Goal: Task Accomplishment & Management: Manage account settings

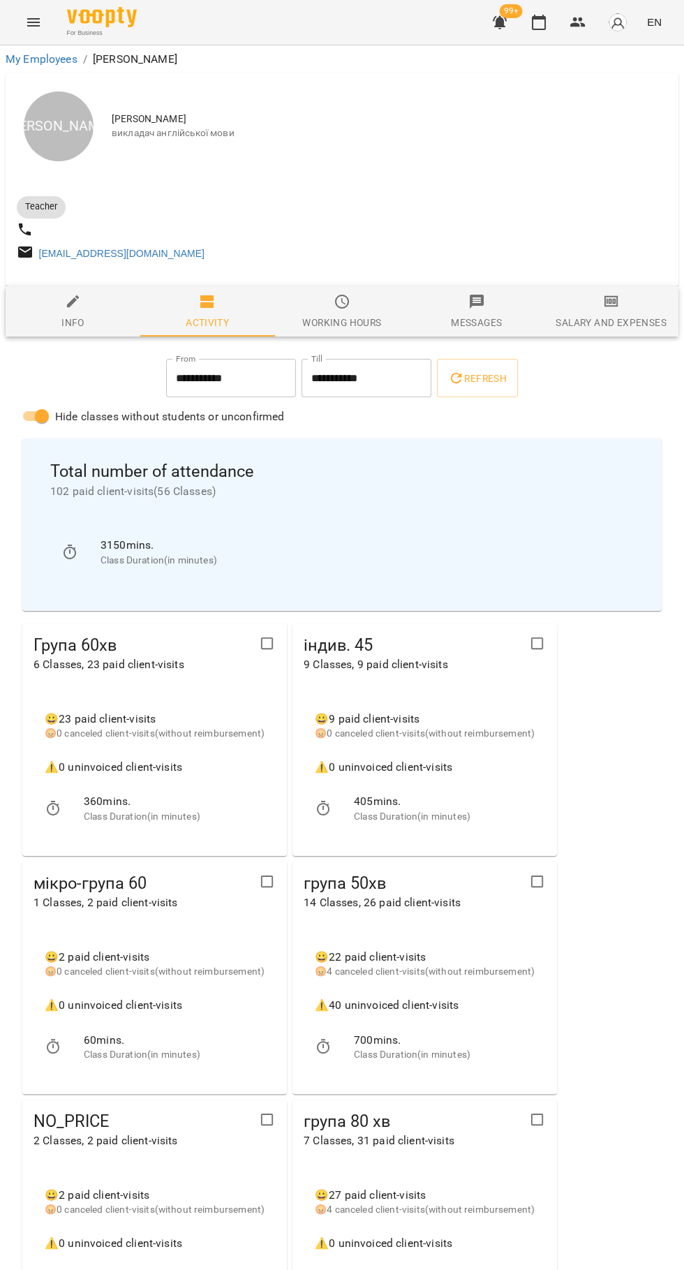
click at [540, 25] on icon "button" at bounding box center [539, 22] width 17 height 17
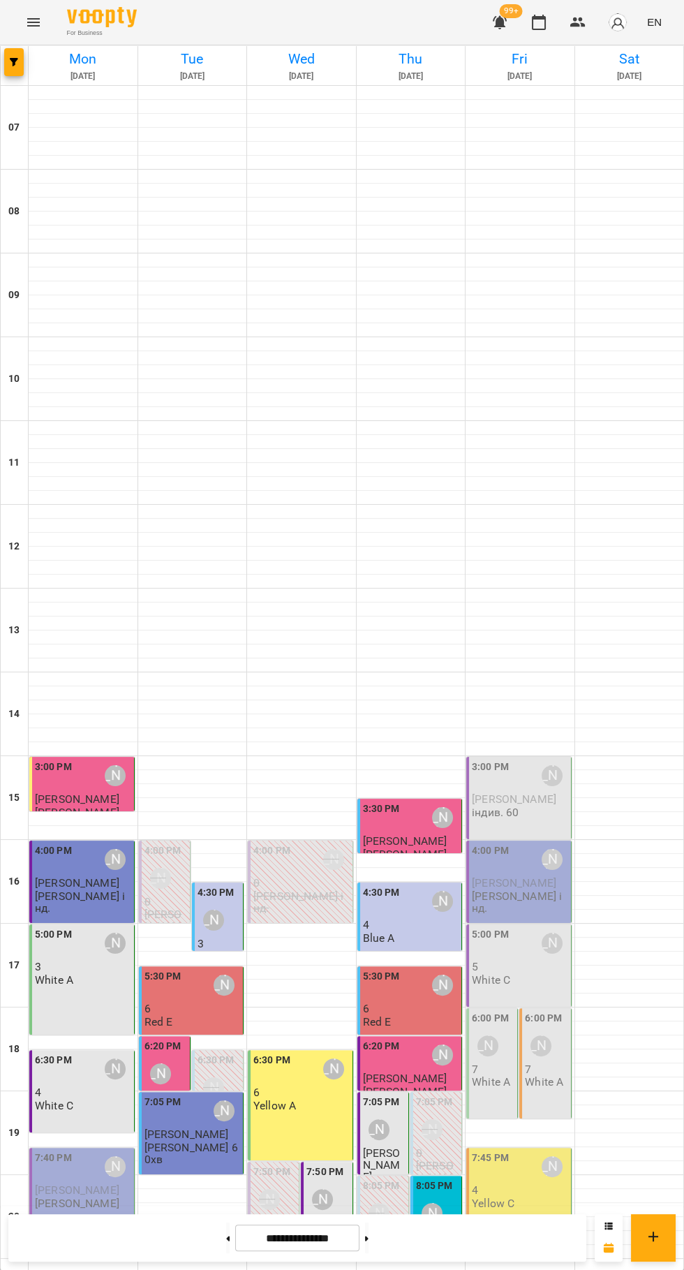
click at [538, 1079] on p "White A" at bounding box center [544, 1082] width 38 height 12
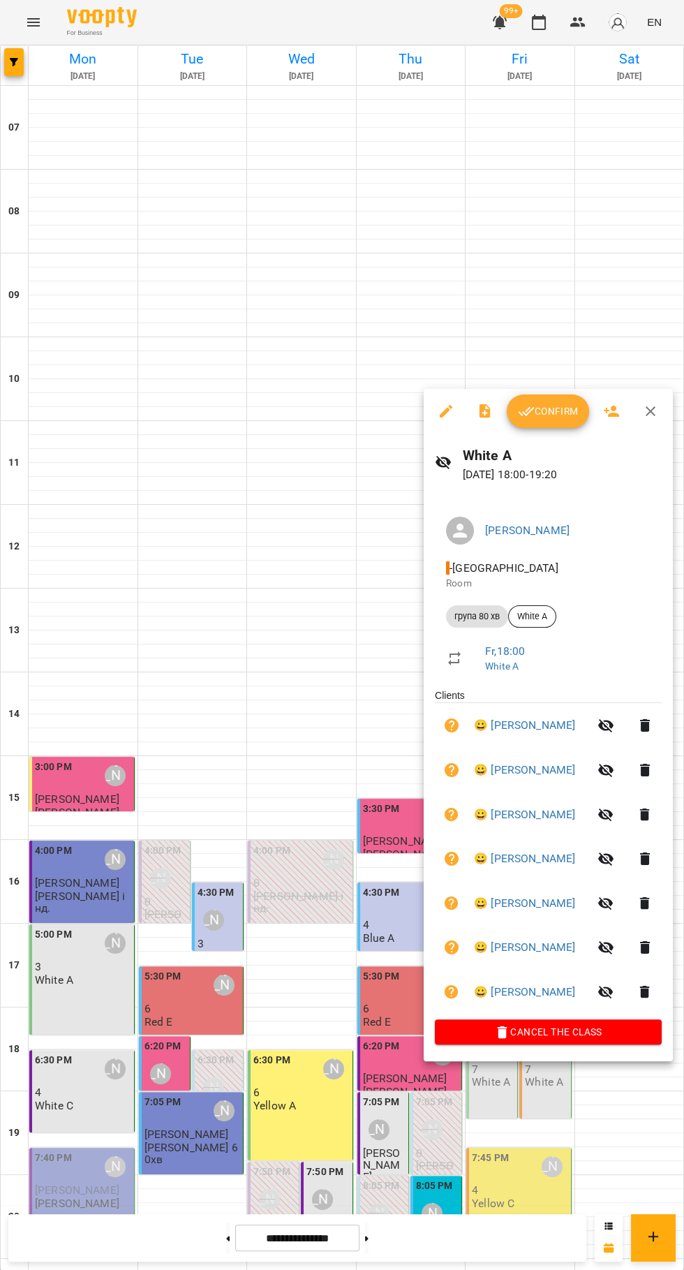
click at [273, 684] on div at bounding box center [342, 635] width 684 height 1270
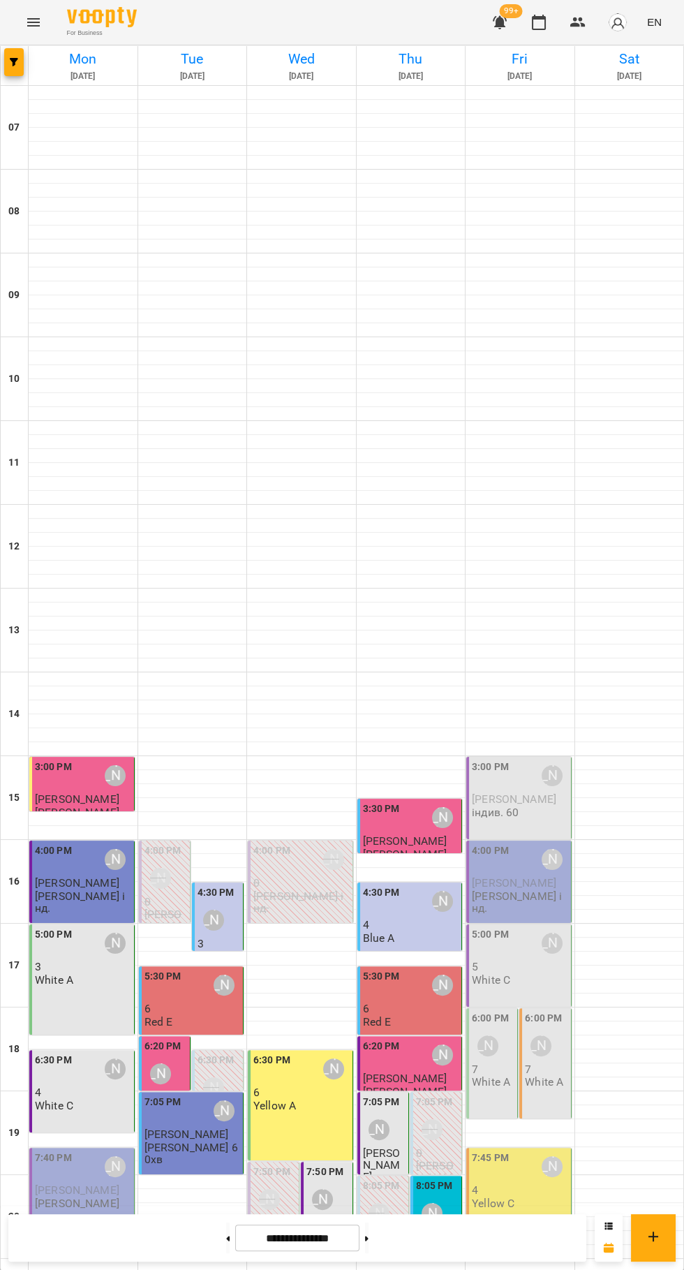
click at [529, 974] on div "5:00 PM [PERSON_NAME] 5 White C" at bounding box center [520, 956] width 96 height 59
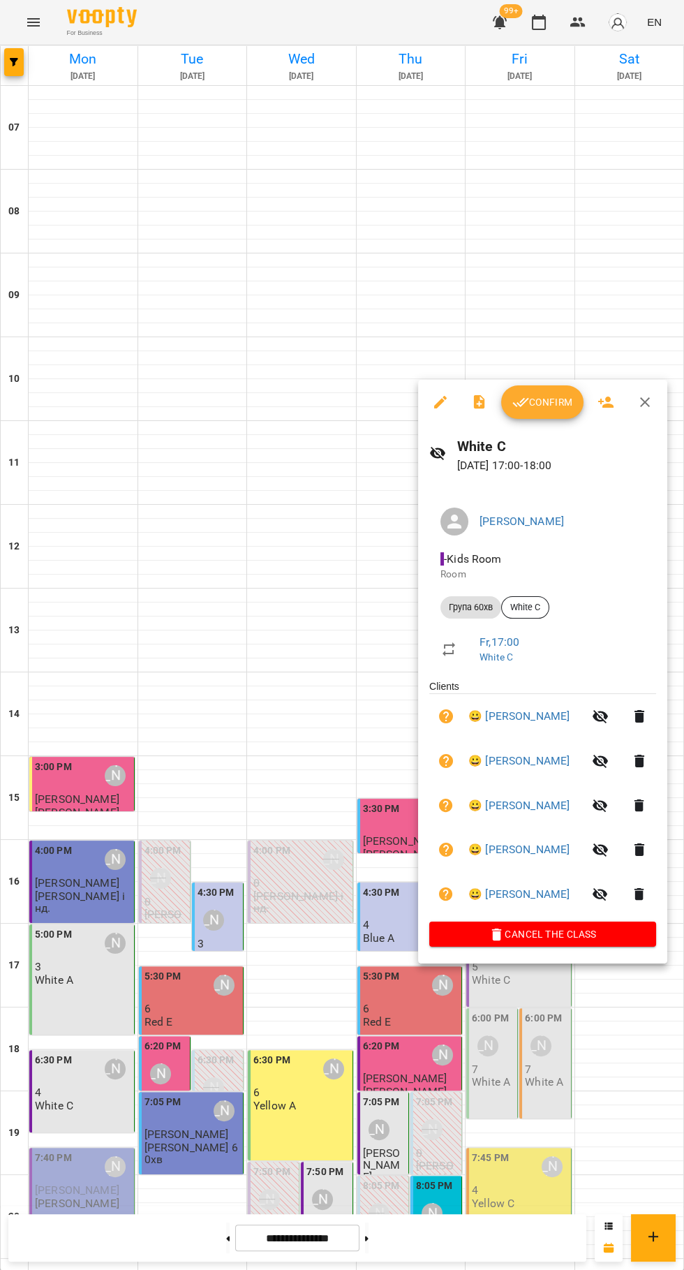
click at [489, 1082] on div at bounding box center [342, 635] width 684 height 1270
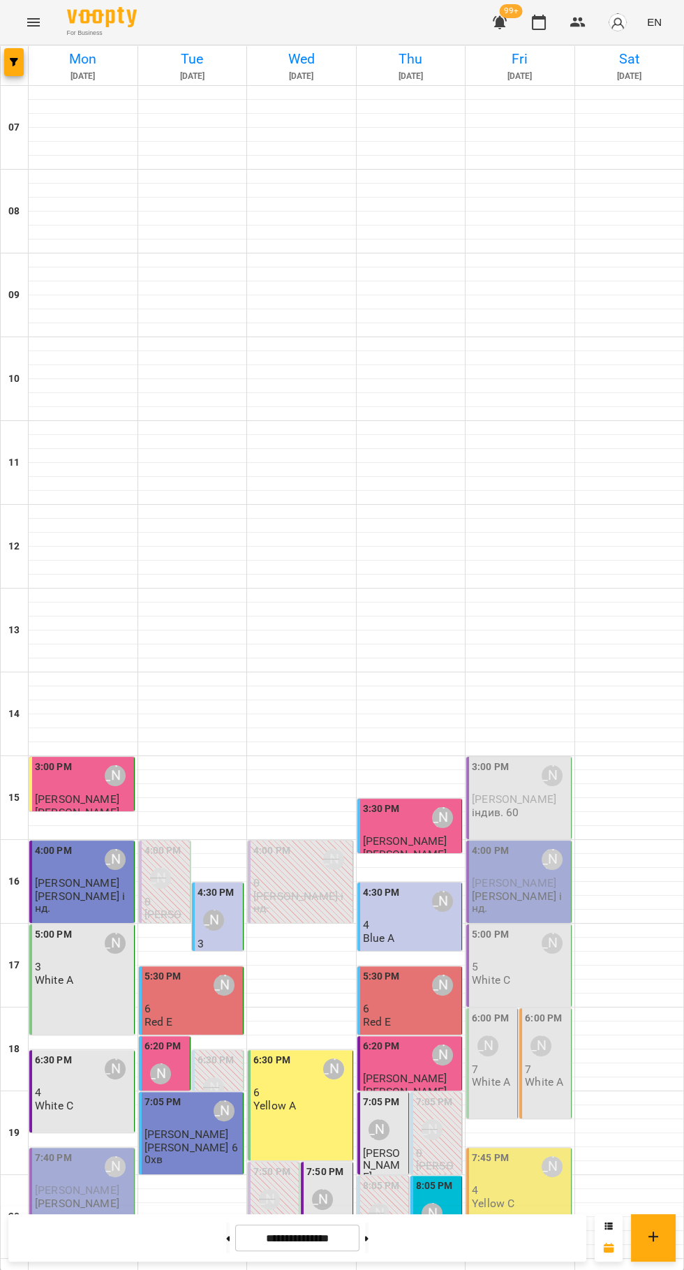
click at [494, 1084] on p "White A" at bounding box center [491, 1082] width 38 height 12
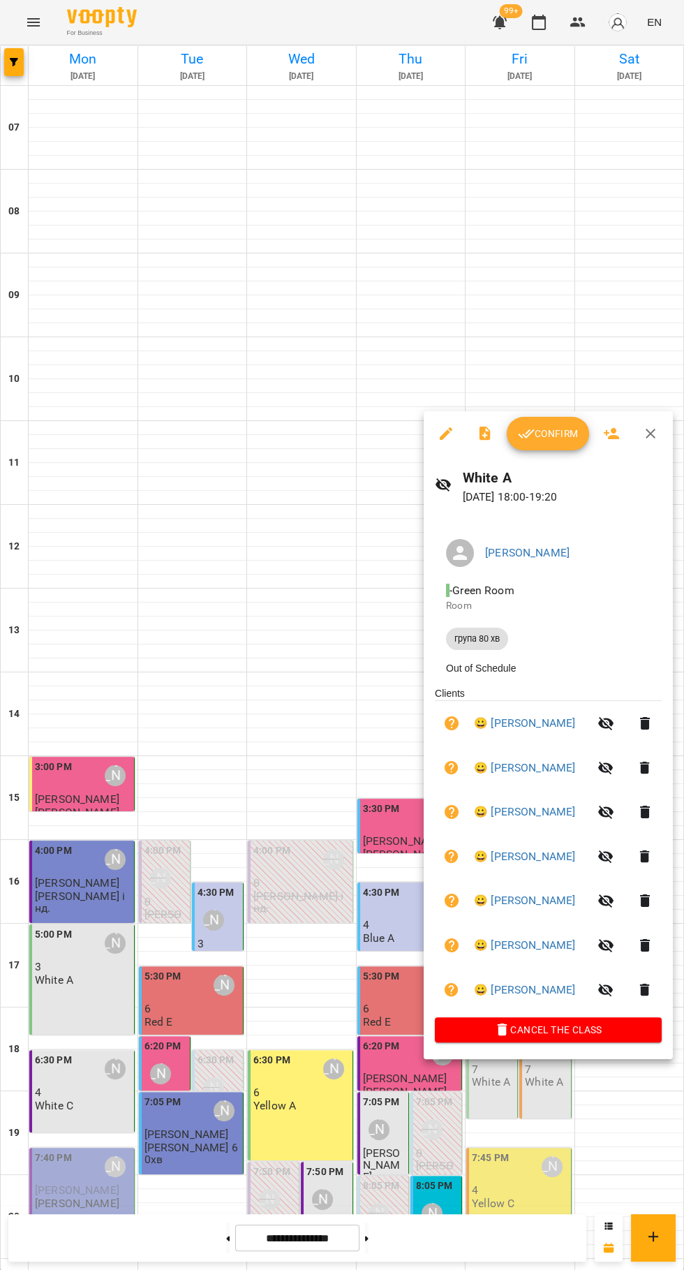
click at [241, 933] on div at bounding box center [342, 635] width 684 height 1270
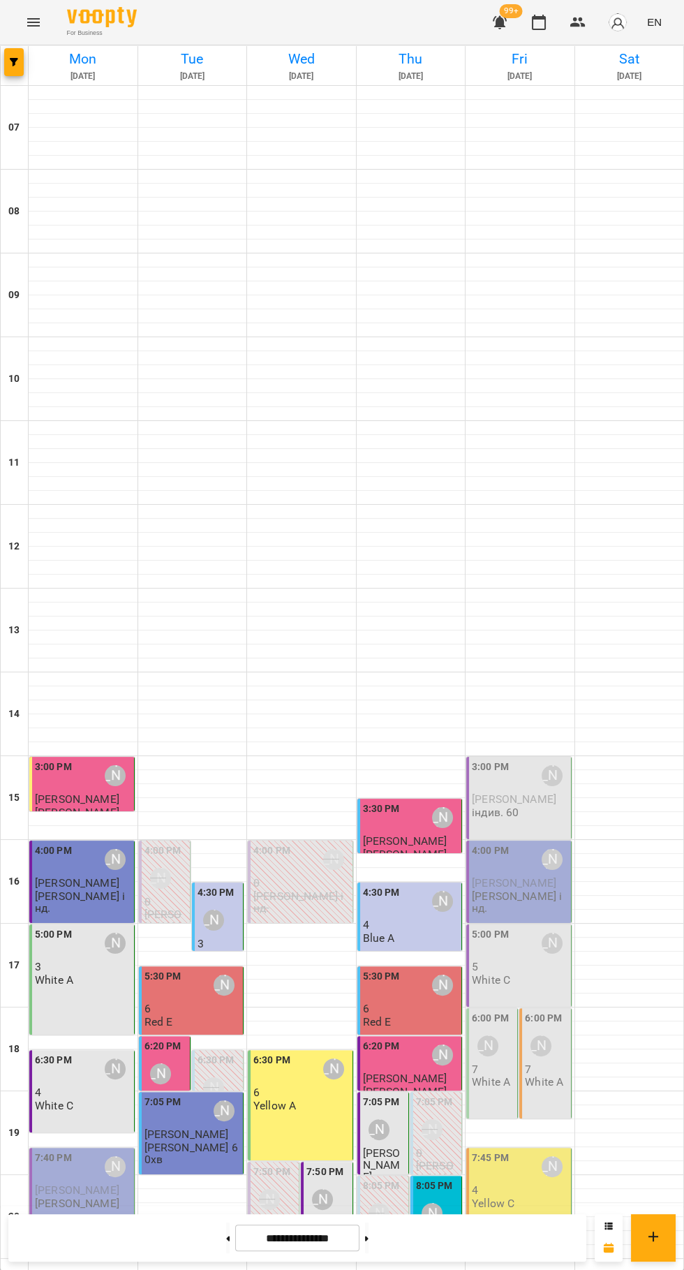
click at [170, 901] on p "0" at bounding box center [166, 902] width 43 height 12
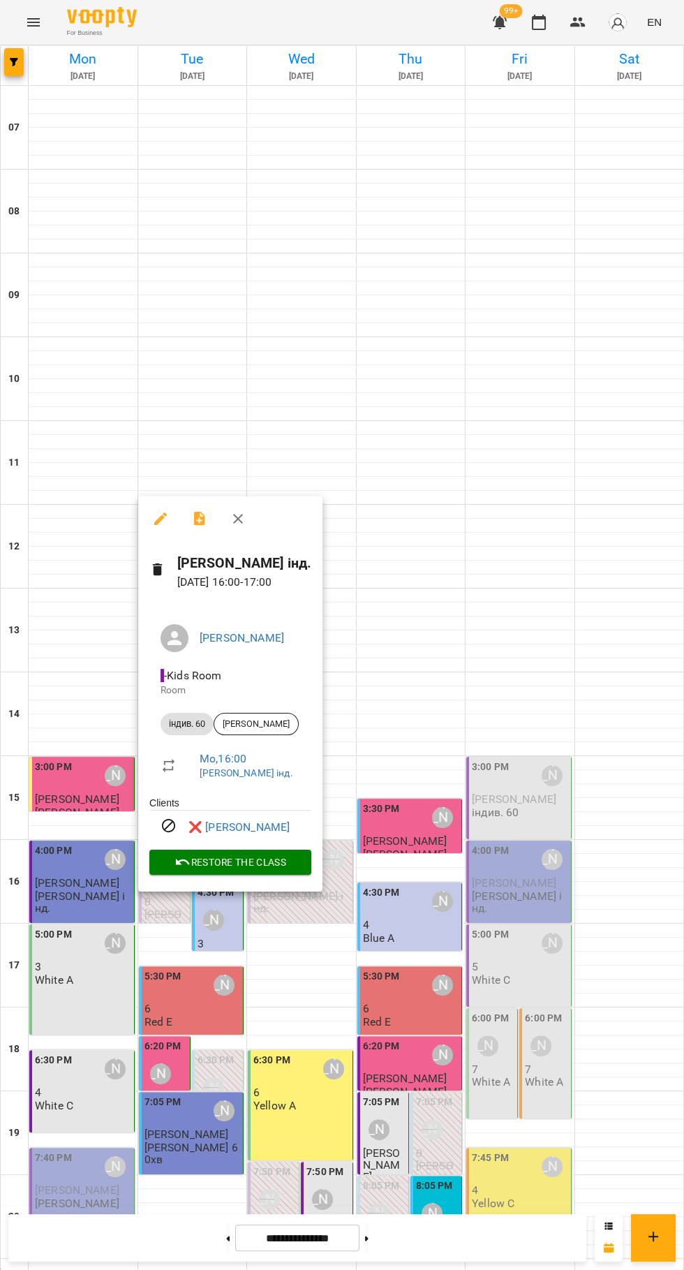
click at [534, 642] on div at bounding box center [342, 635] width 684 height 1270
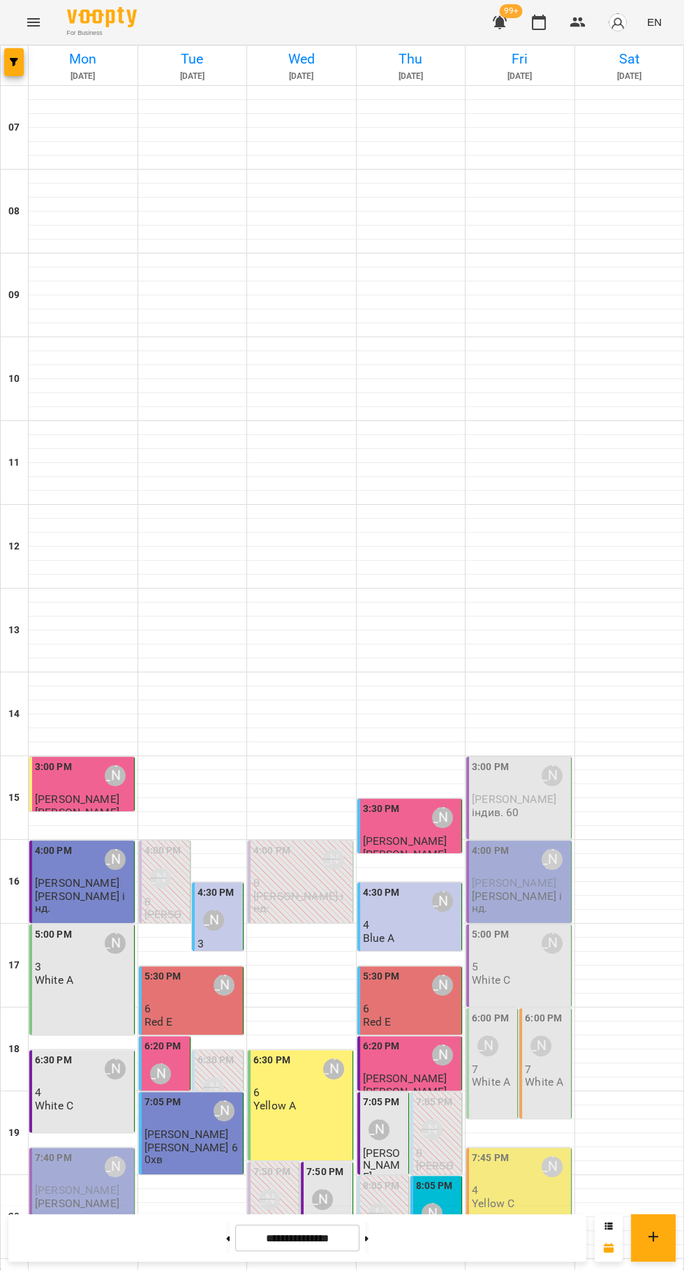
click at [222, 922] on div "[PERSON_NAME]" at bounding box center [213, 920] width 21 height 21
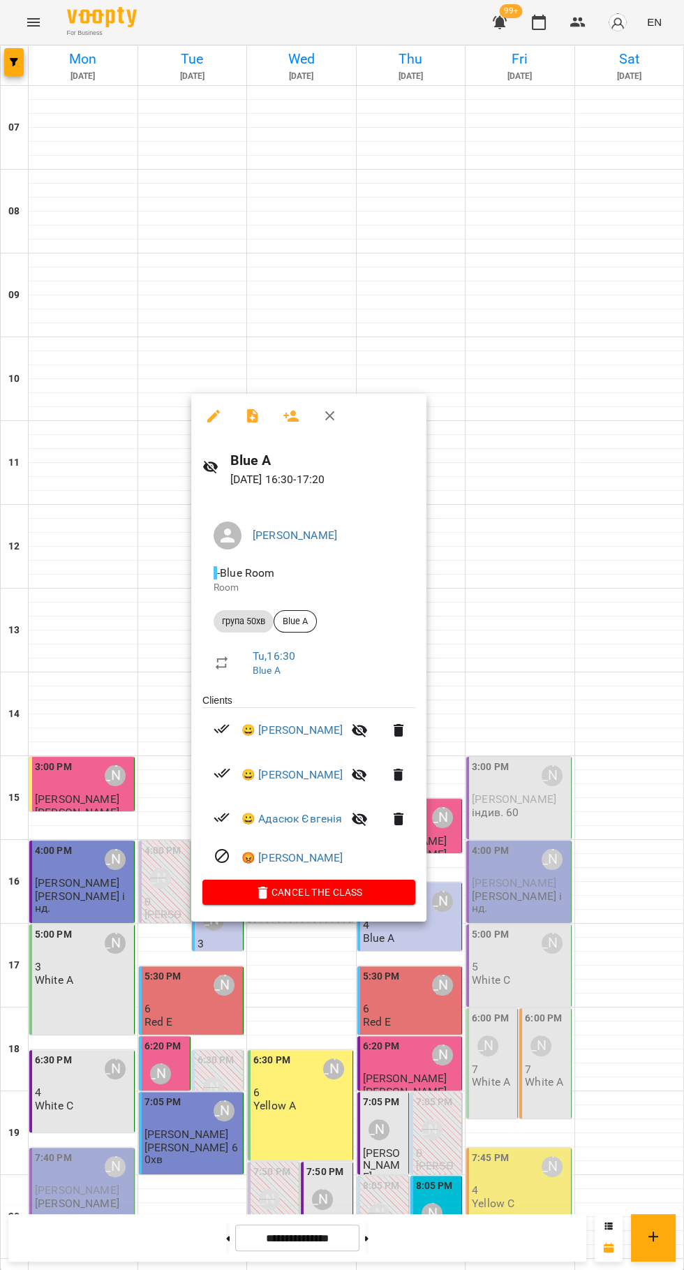
click at [169, 1073] on div at bounding box center [342, 635] width 684 height 1270
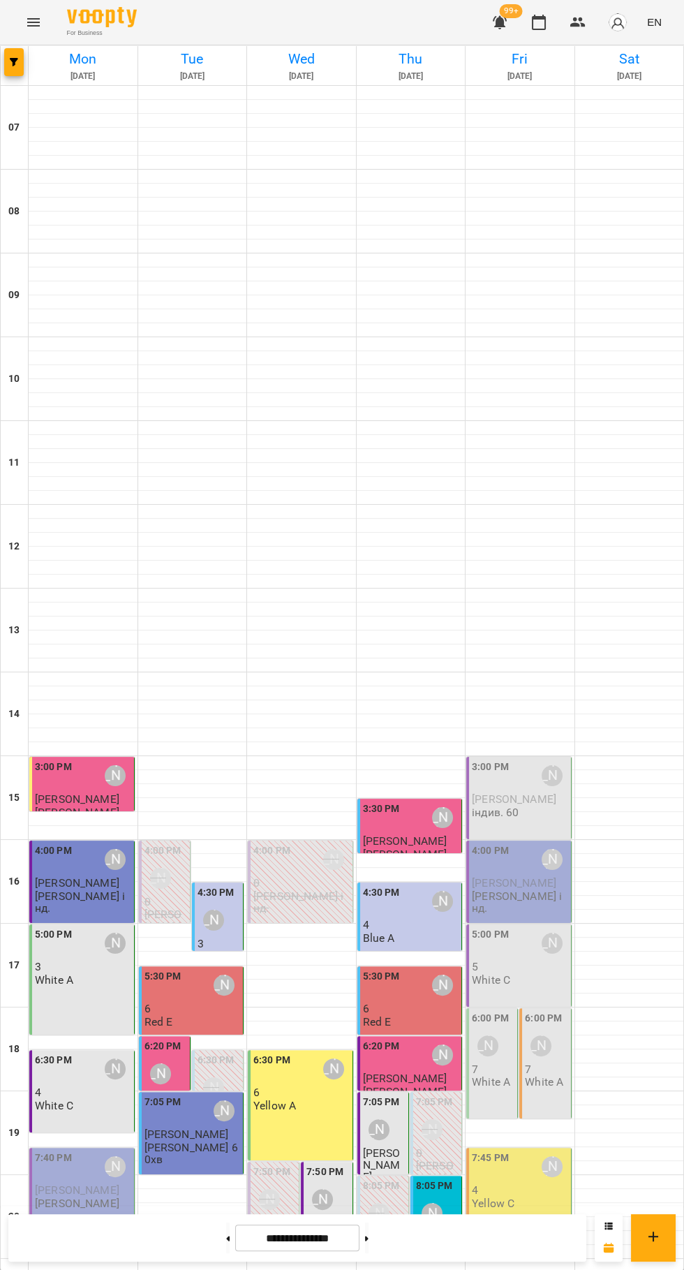
click at [175, 1096] on label "7:05 PM" at bounding box center [163, 1102] width 37 height 15
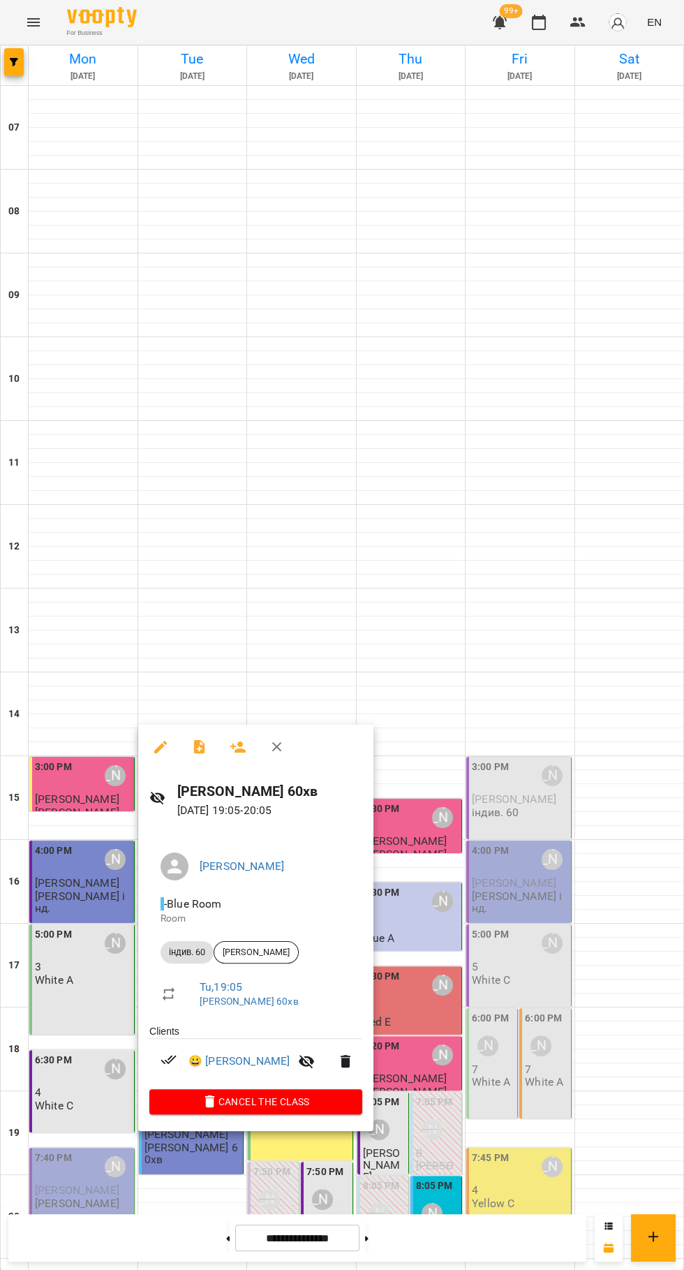
click at [533, 677] on div at bounding box center [342, 635] width 684 height 1270
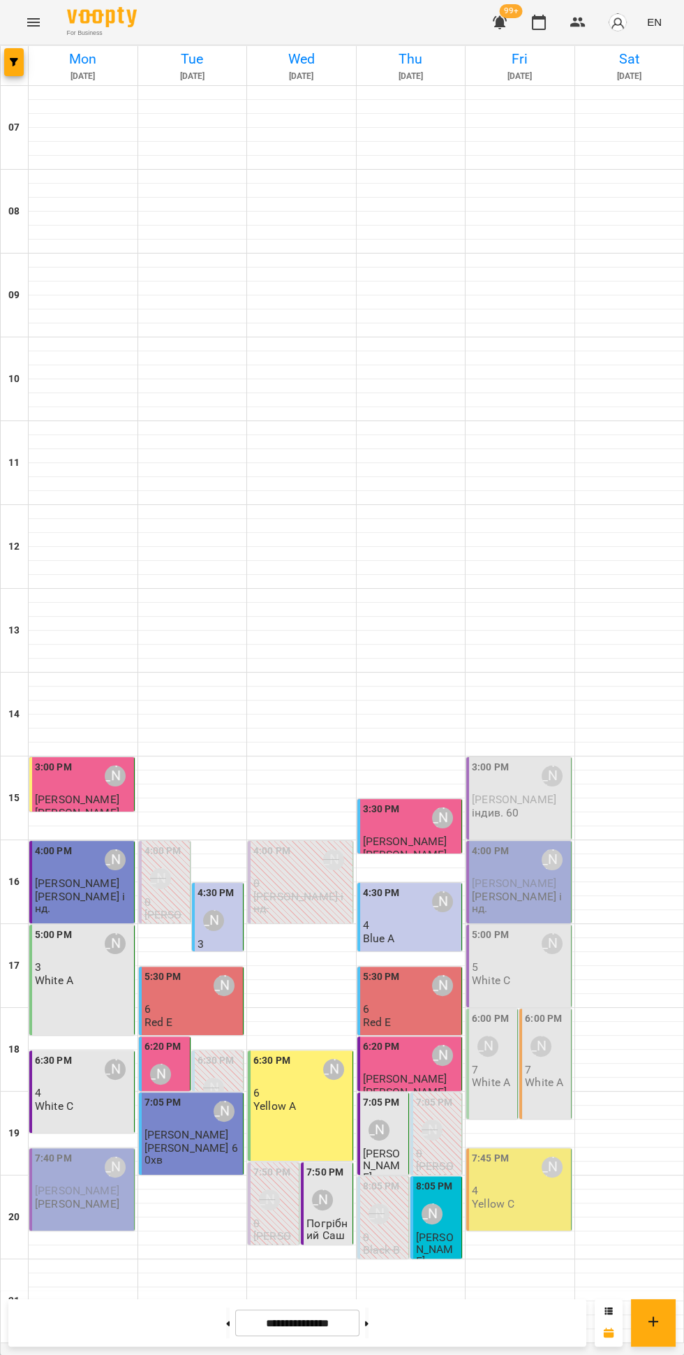
scroll to position [50, 0]
